Goal: Navigation & Orientation: Find specific page/section

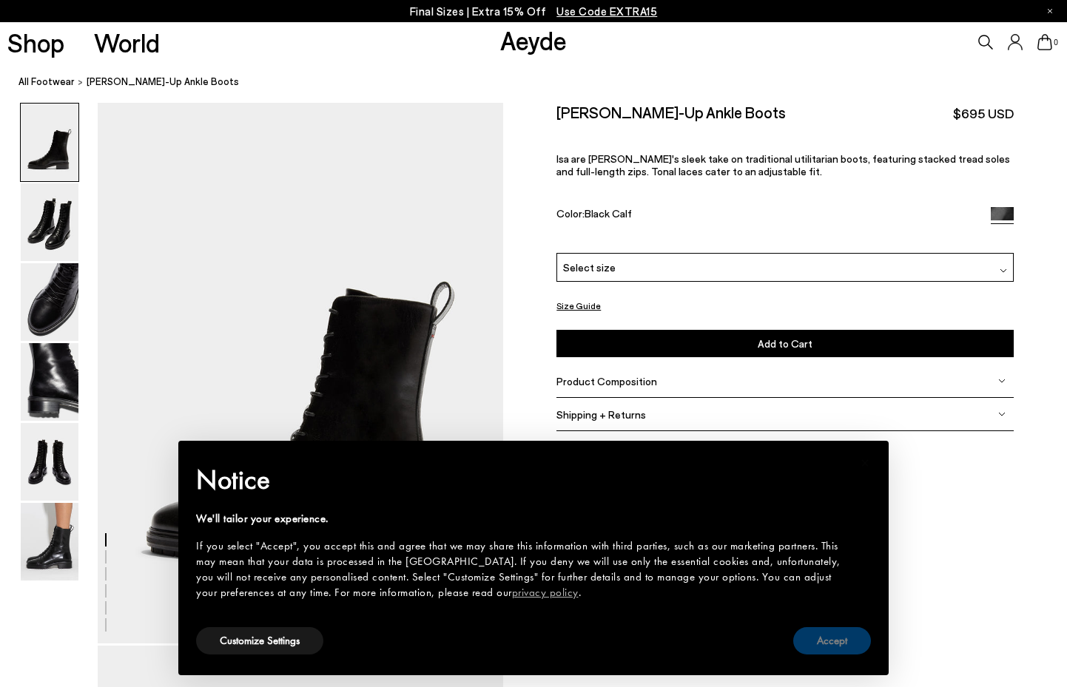
drag, startPoint x: 823, startPoint y: 638, endPoint x: 810, endPoint y: 630, distance: 15.4
click at [822, 638] on button "Accept" at bounding box center [832, 640] width 78 height 27
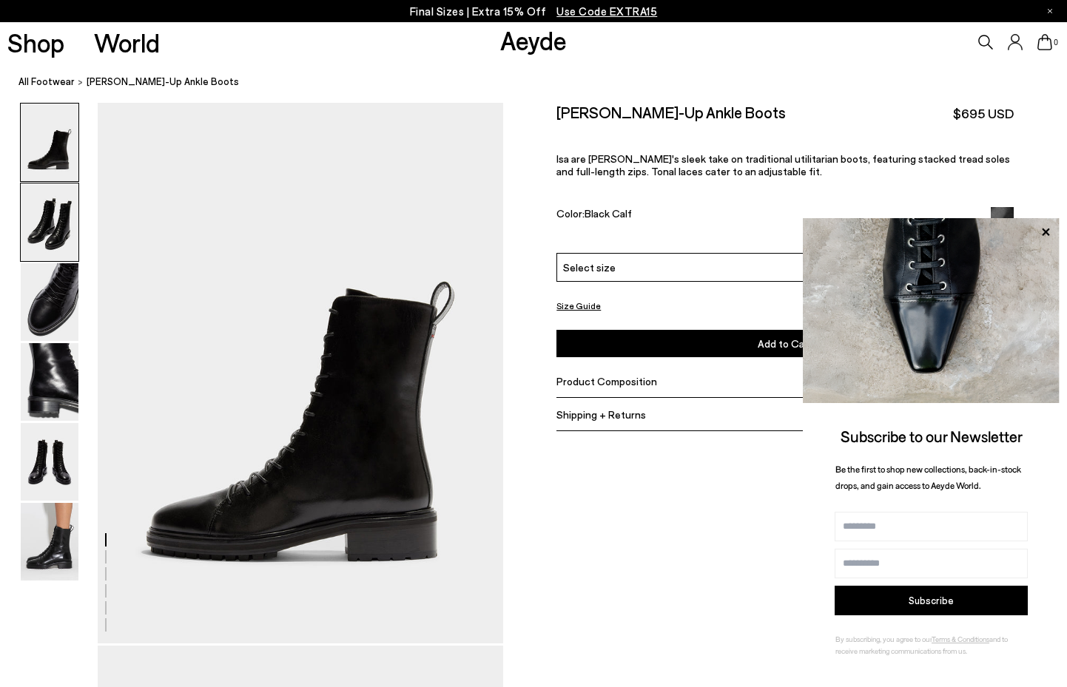
click at [48, 210] on img at bounding box center [50, 222] width 58 height 78
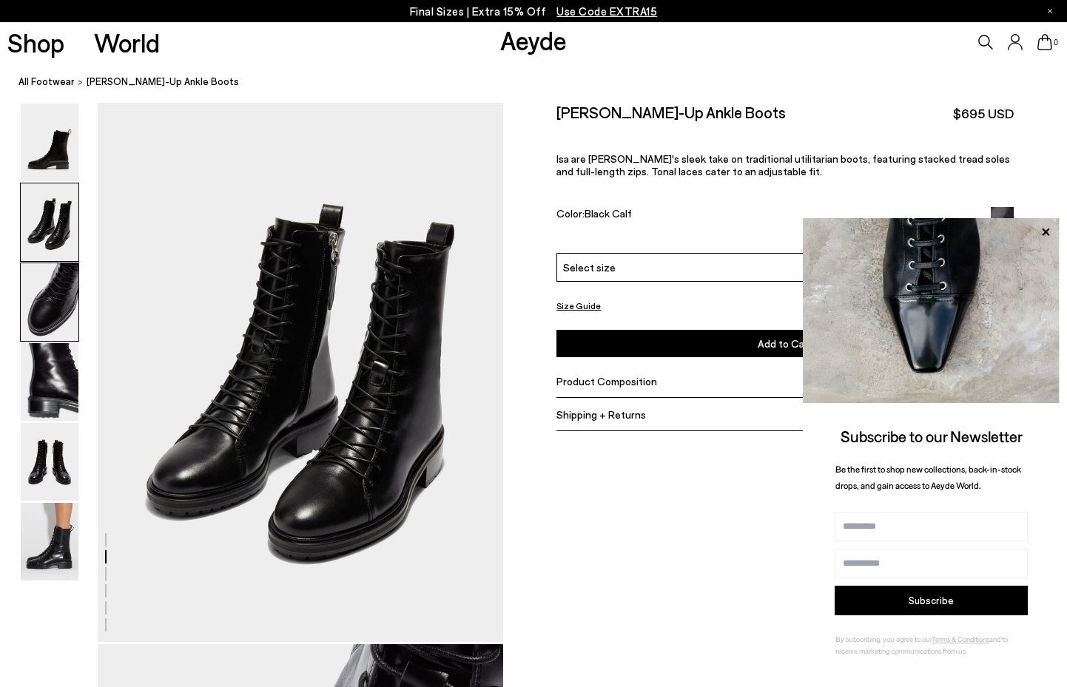
click at [44, 282] on img at bounding box center [50, 302] width 58 height 78
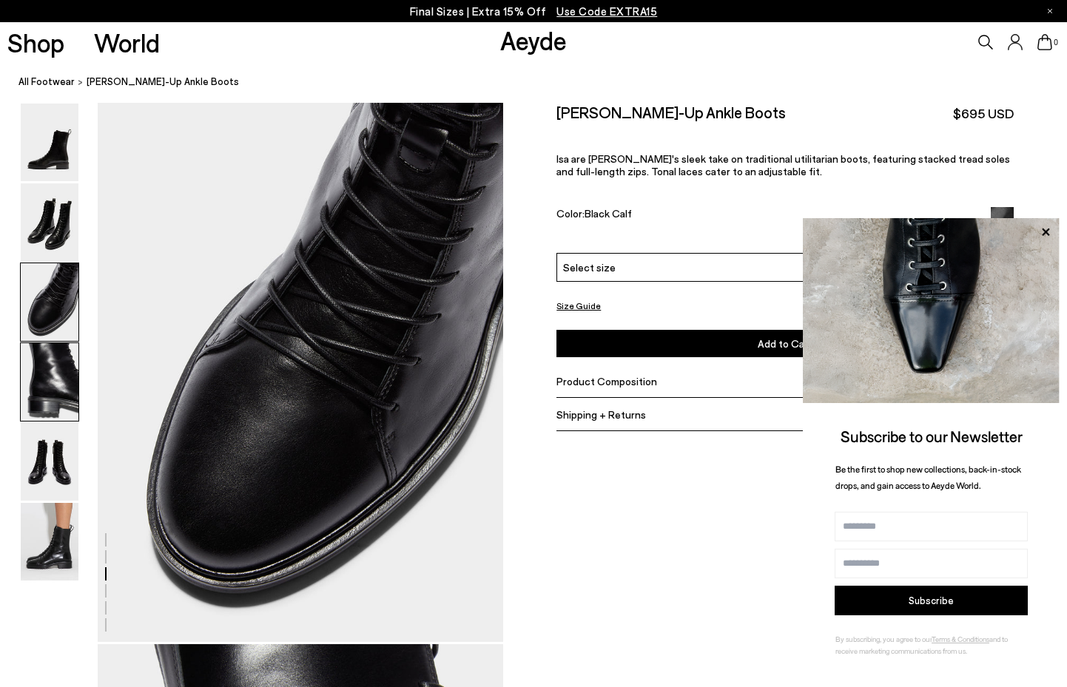
click at [52, 360] on img at bounding box center [50, 382] width 58 height 78
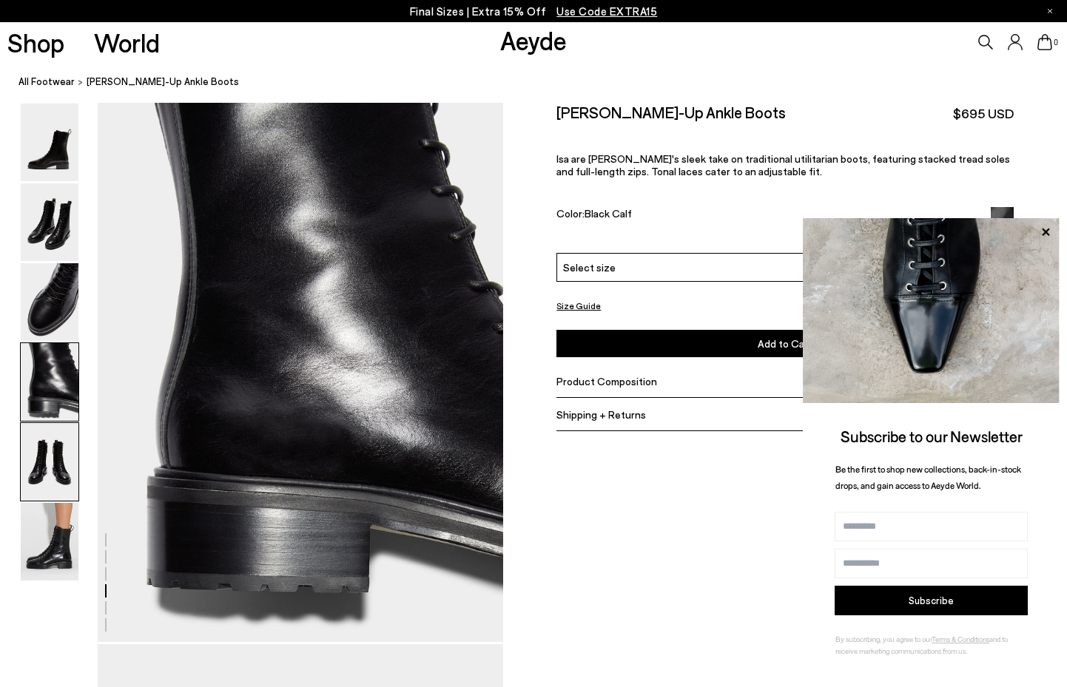
click at [51, 455] on img at bounding box center [50, 462] width 58 height 78
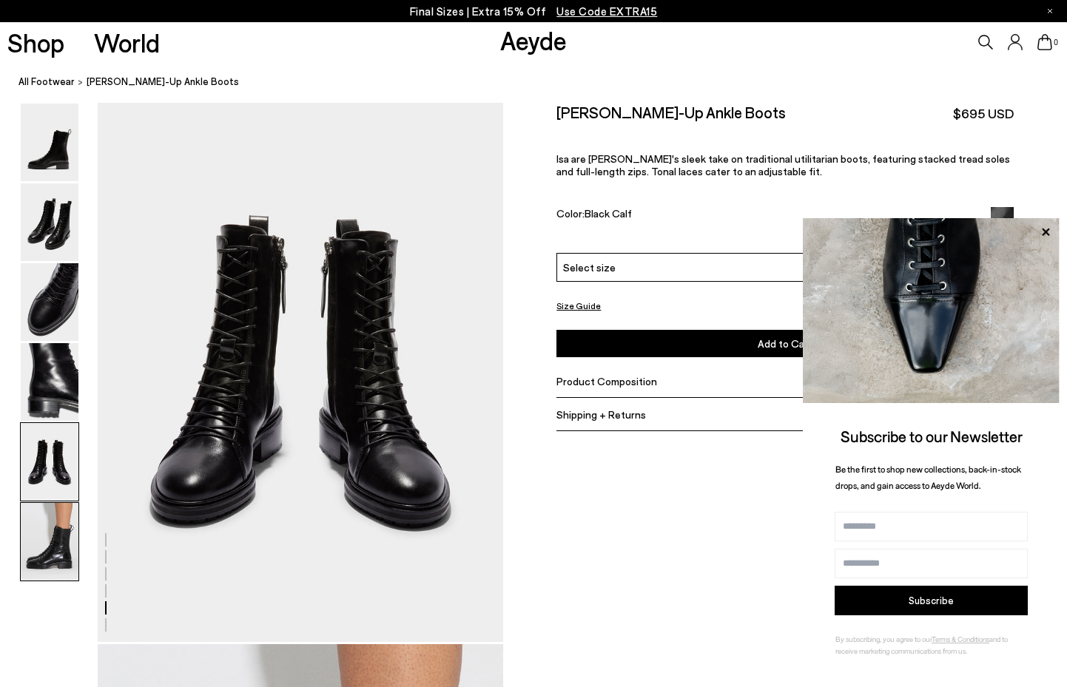
click at [57, 517] on img at bounding box center [50, 542] width 58 height 78
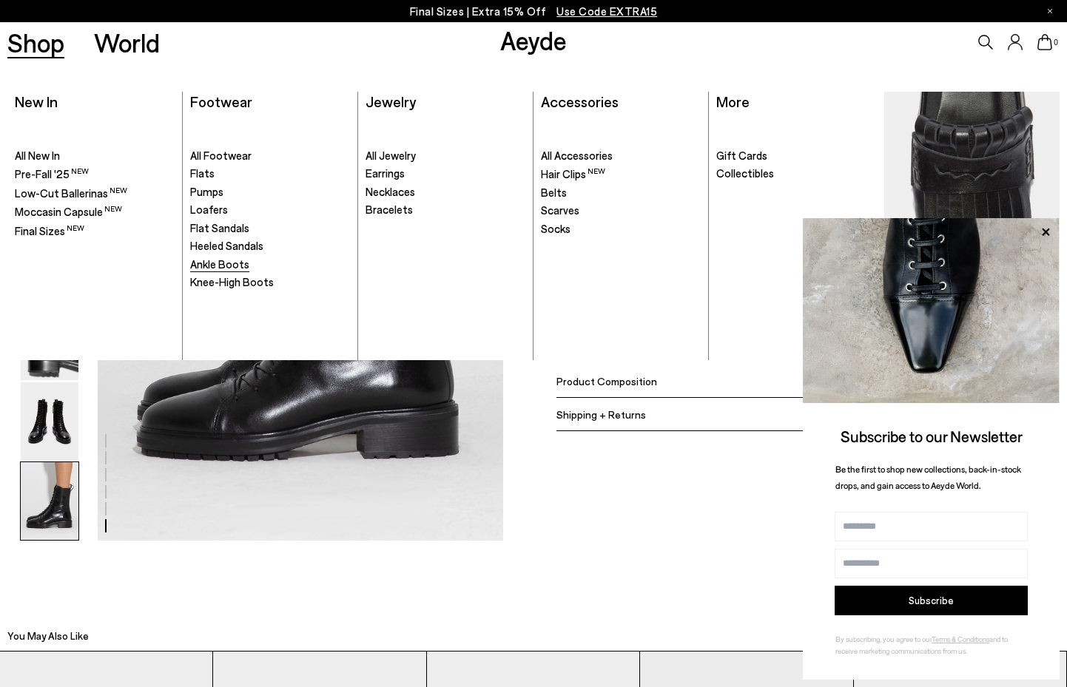
click at [210, 260] on span "Ankle Boots" at bounding box center [219, 263] width 59 height 13
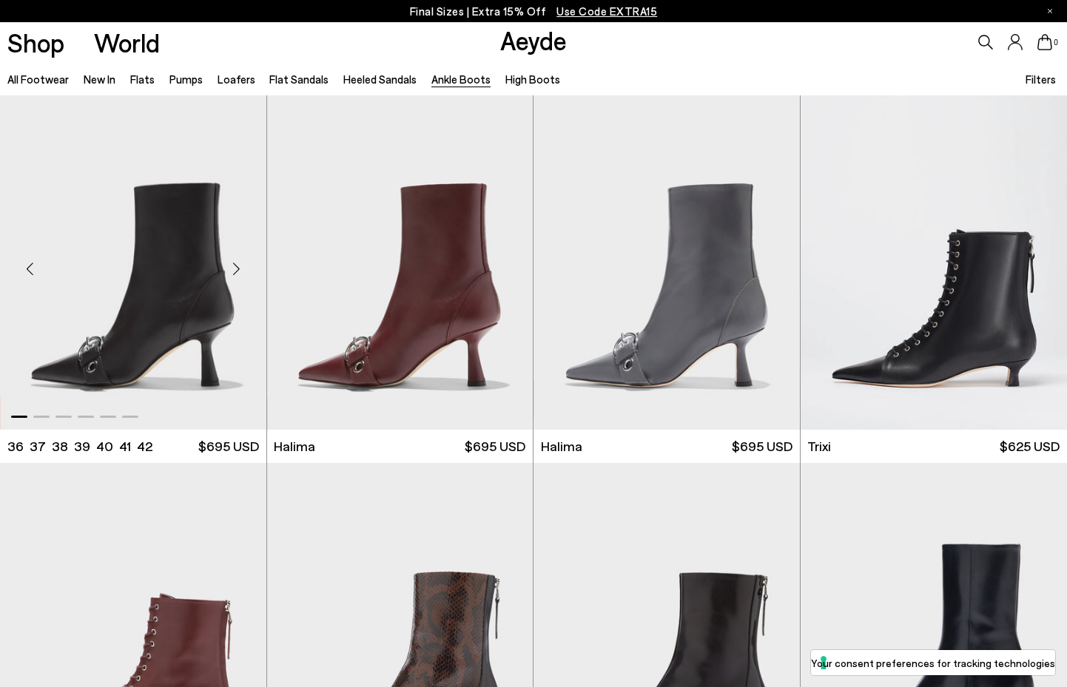
scroll to position [370, 0]
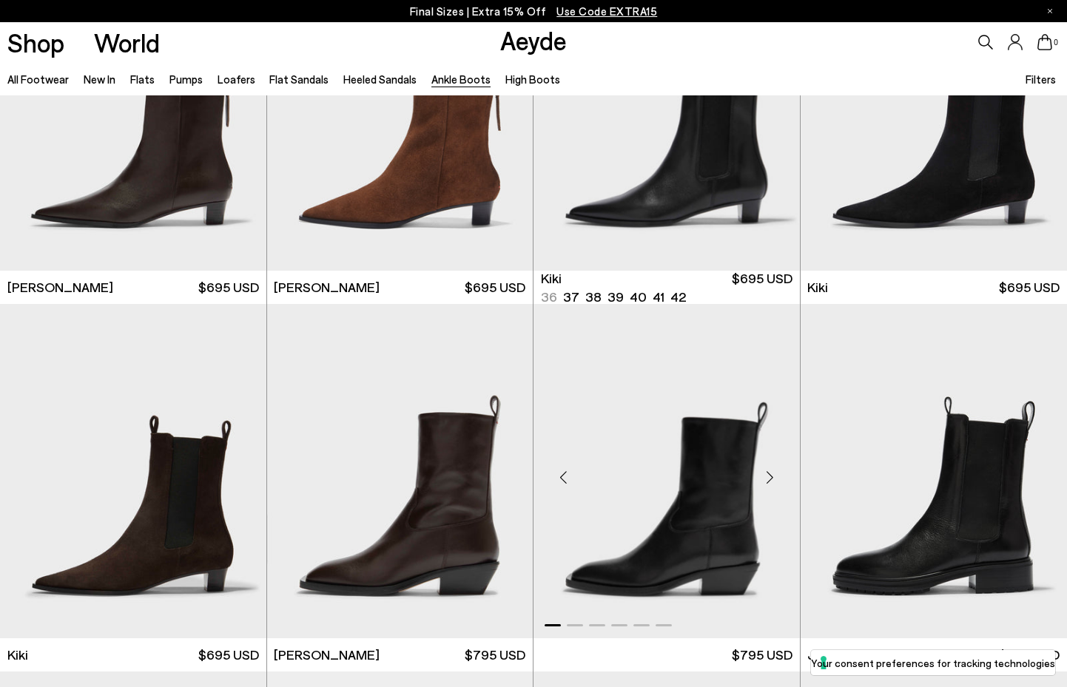
scroll to position [1776, 0]
